Goal: Information Seeking & Learning: Learn about a topic

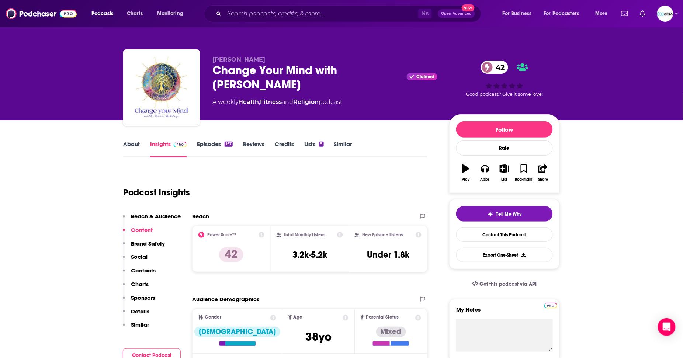
click at [135, 141] on link "About" at bounding box center [131, 148] width 17 height 17
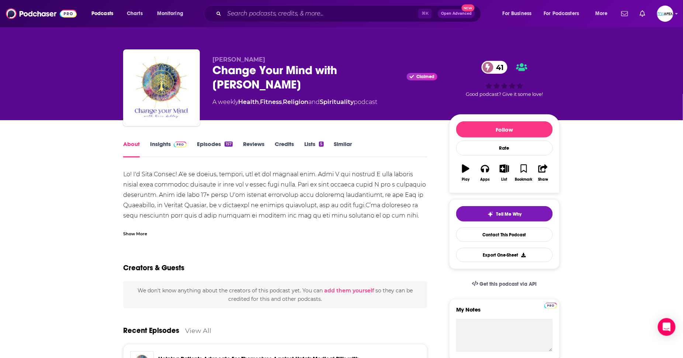
click at [135, 235] on div "Show More" at bounding box center [135, 233] width 24 height 7
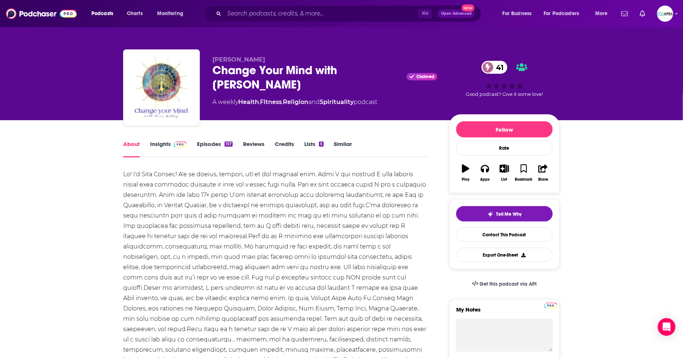
click at [209, 147] on link "Episodes 157" at bounding box center [215, 148] width 36 height 17
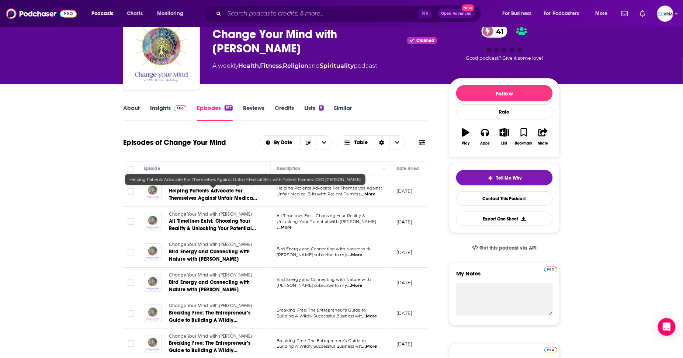
scroll to position [36, 0]
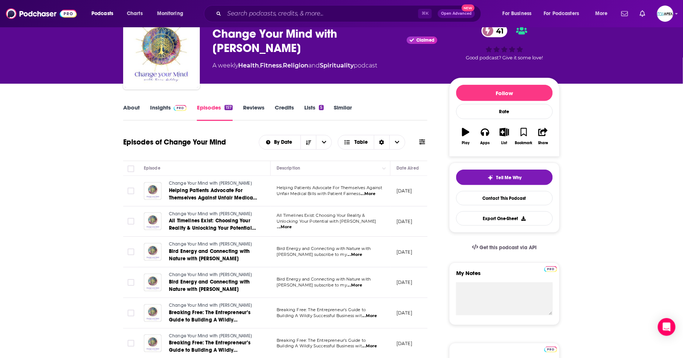
click at [159, 107] on link "Insights" at bounding box center [168, 112] width 36 height 17
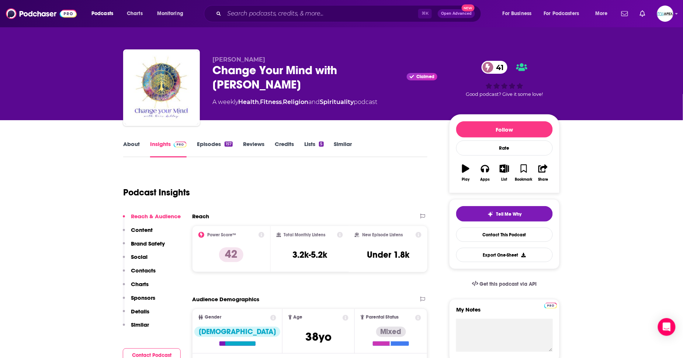
click at [126, 146] on link "About" at bounding box center [131, 148] width 17 height 17
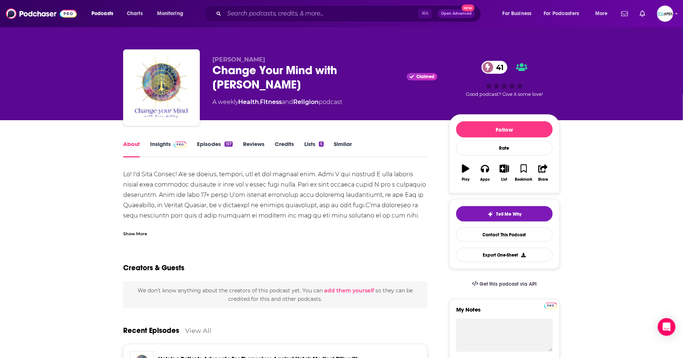
click at [160, 146] on link "Insights" at bounding box center [168, 148] width 36 height 17
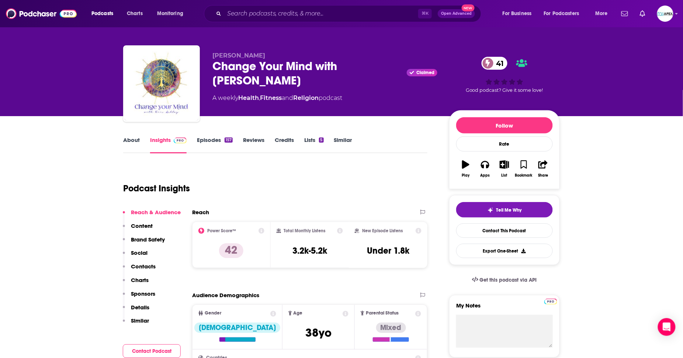
scroll to position [11, 0]
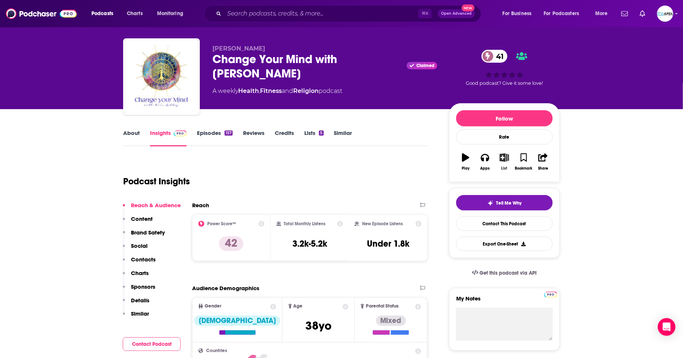
click at [503, 159] on icon "button" at bounding box center [503, 157] width 9 height 8
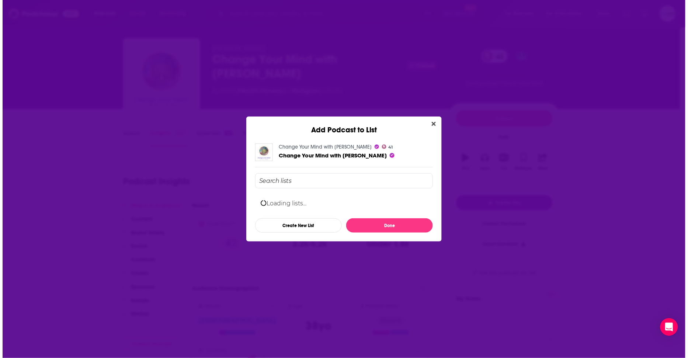
scroll to position [0, 0]
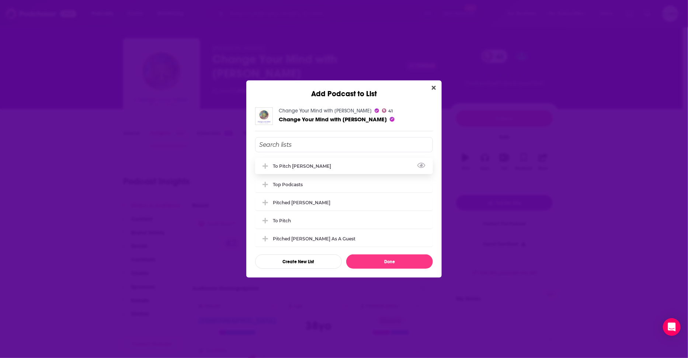
click at [284, 166] on div "To pitch Loren" at bounding box center [304, 166] width 63 height 6
click at [385, 265] on button "Done" at bounding box center [389, 261] width 87 height 14
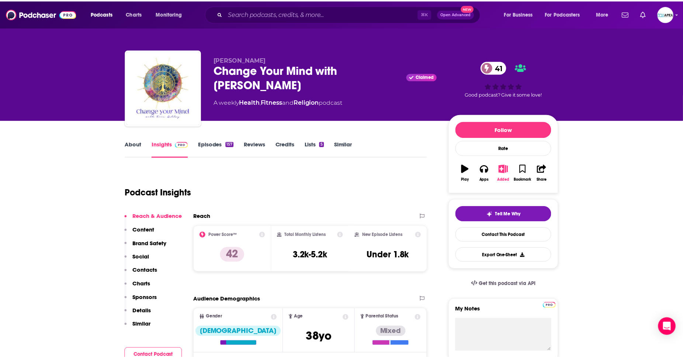
scroll to position [11, 0]
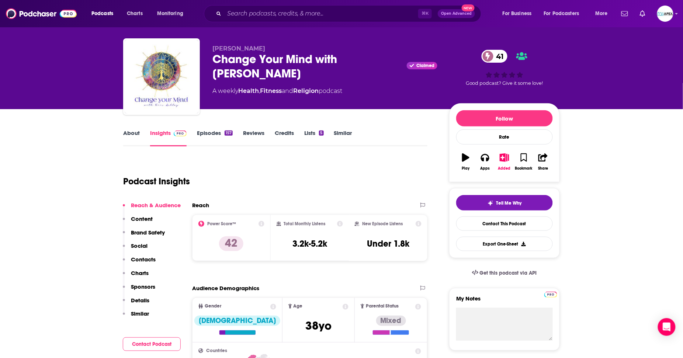
click at [227, 180] on div "Podcast Insights" at bounding box center [272, 177] width 298 height 38
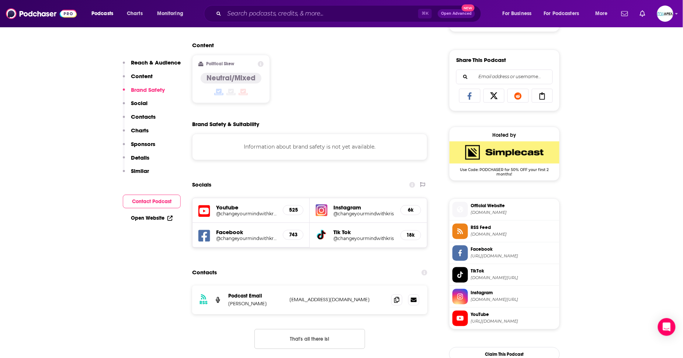
scroll to position [442, 0]
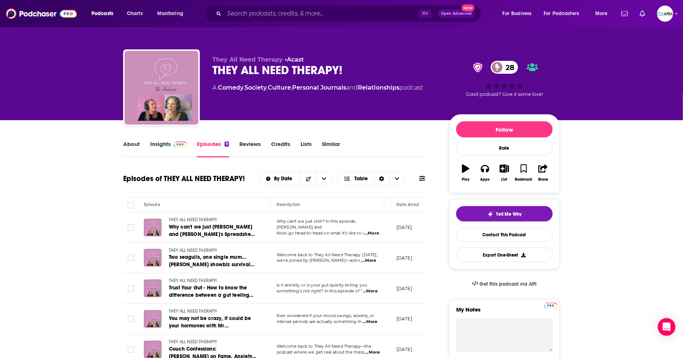
click at [158, 146] on link "Insights" at bounding box center [168, 148] width 36 height 17
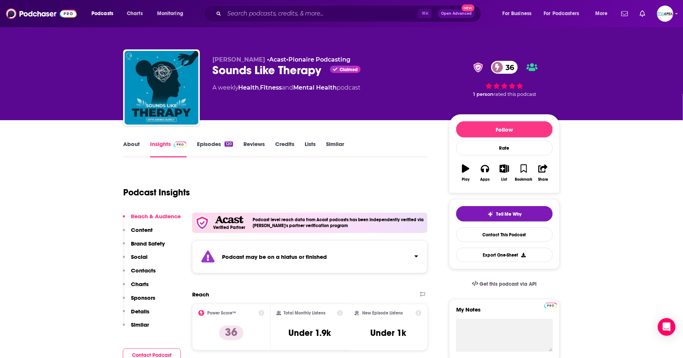
click at [132, 145] on link "About" at bounding box center [131, 148] width 17 height 17
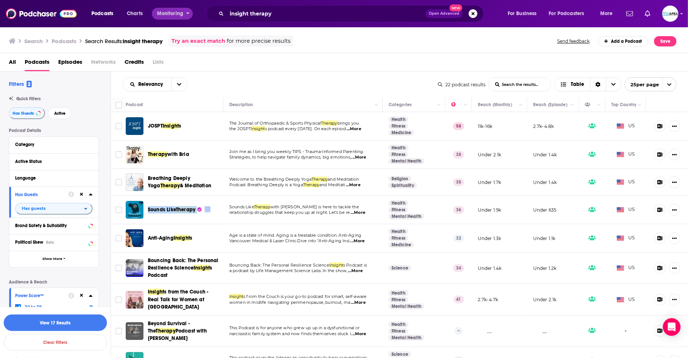
scroll to position [132, 0]
